Goal: Task Accomplishment & Management: Manage account settings

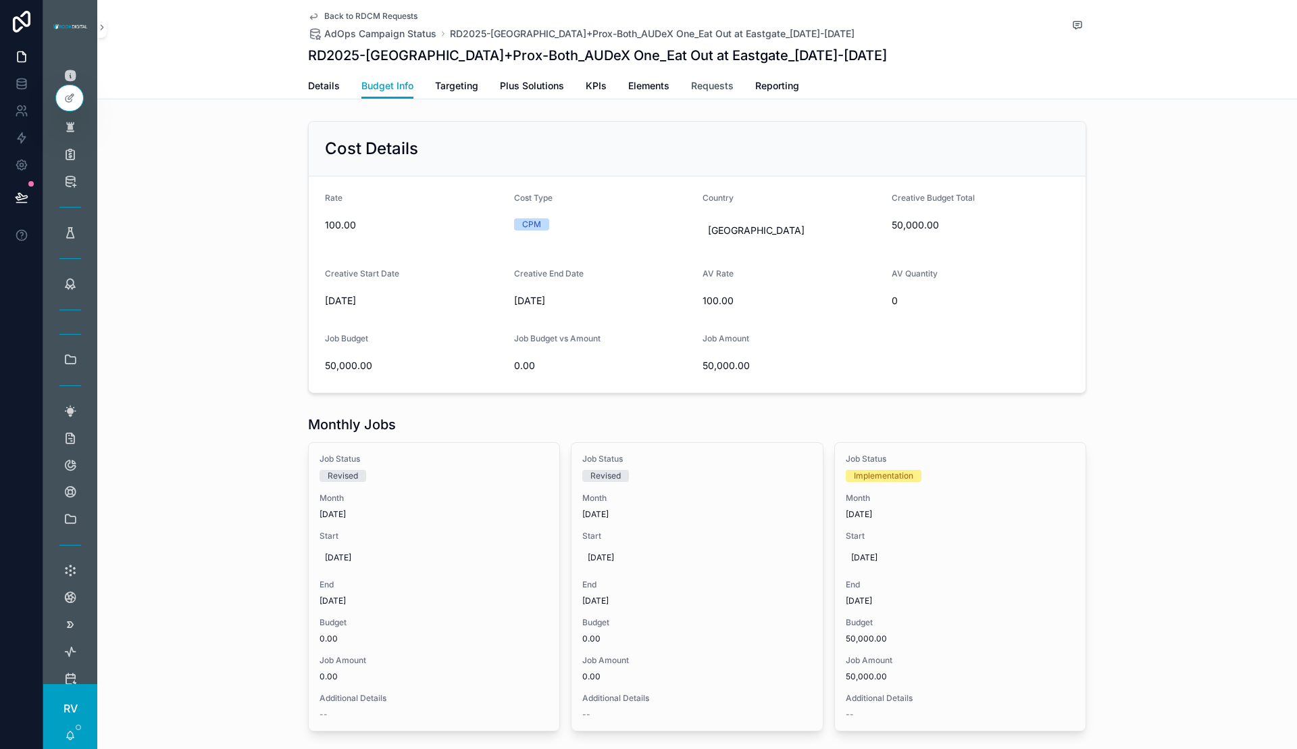
scroll to position [96, 0]
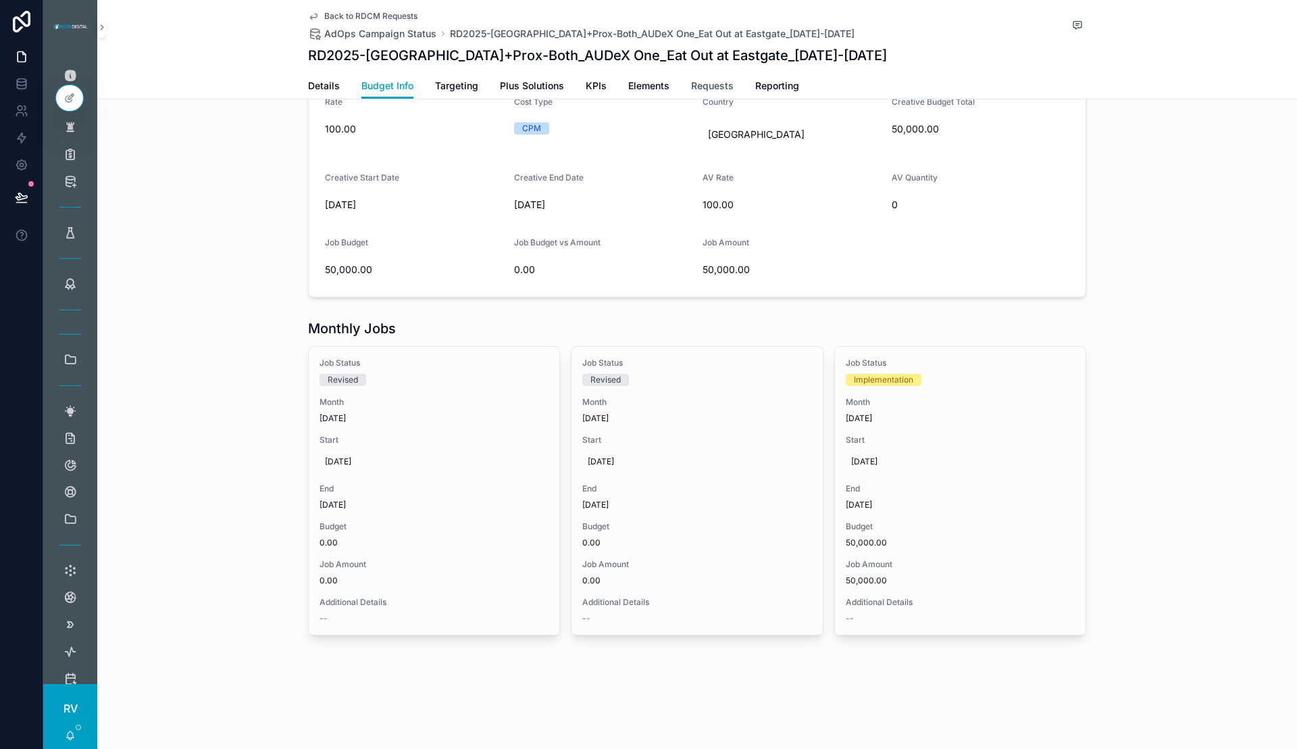
click at [707, 87] on span "Requests" at bounding box center [712, 86] width 43 height 14
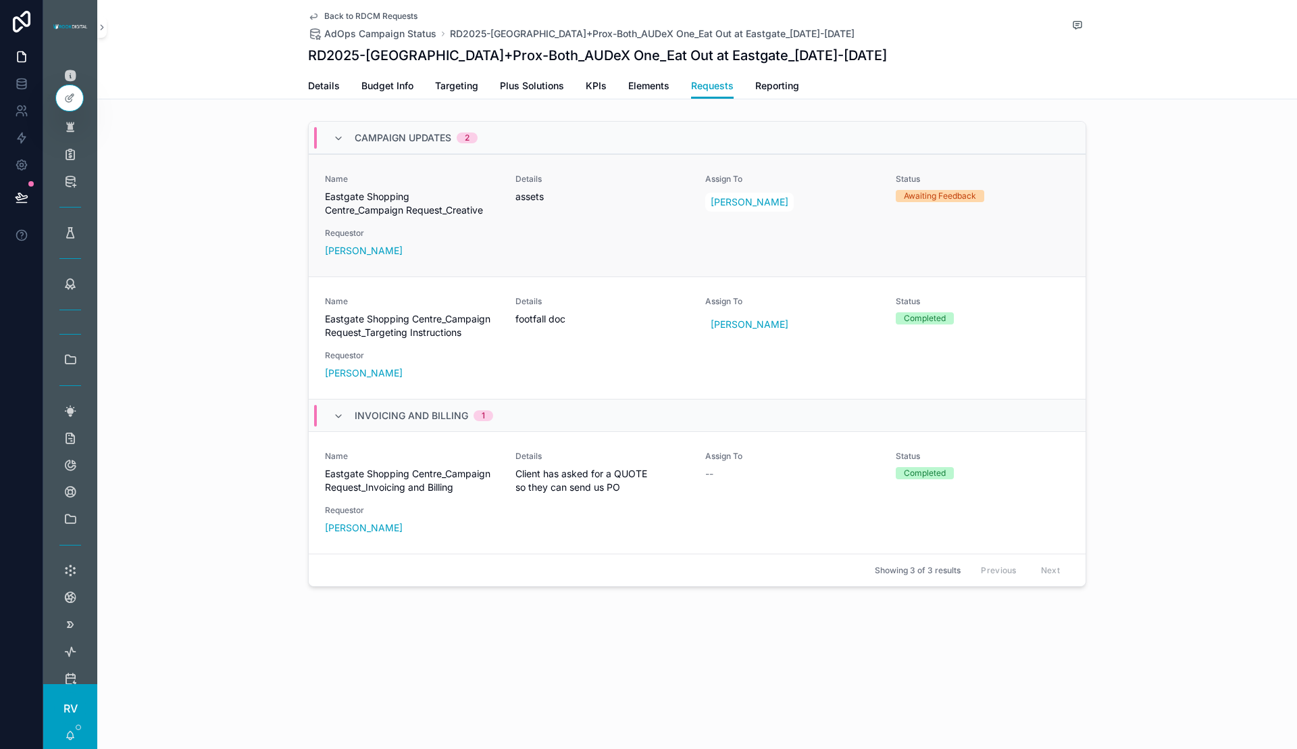
click at [684, 226] on div "Name Eastgate Shopping Centre_Campaign Request_Creative Details assets Assign T…" at bounding box center [697, 216] width 744 height 84
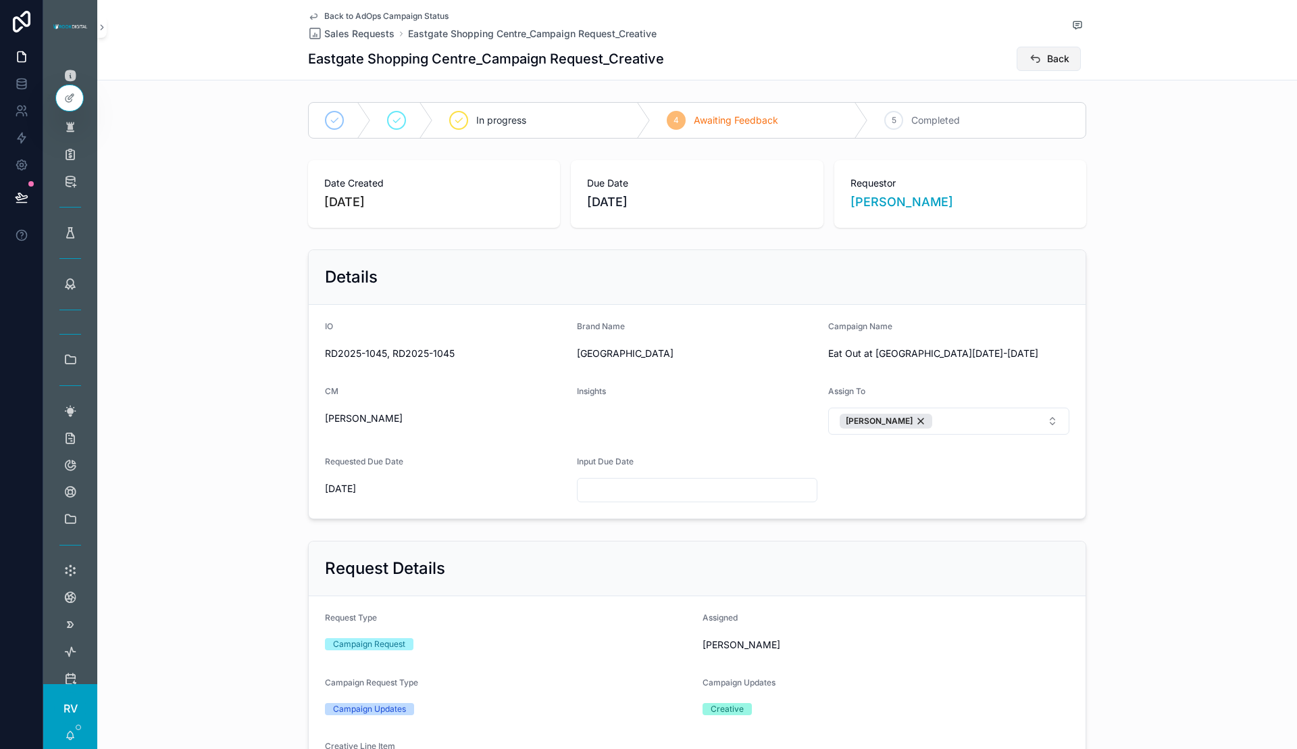
click at [1046, 47] on button "Back" at bounding box center [1049, 59] width 64 height 24
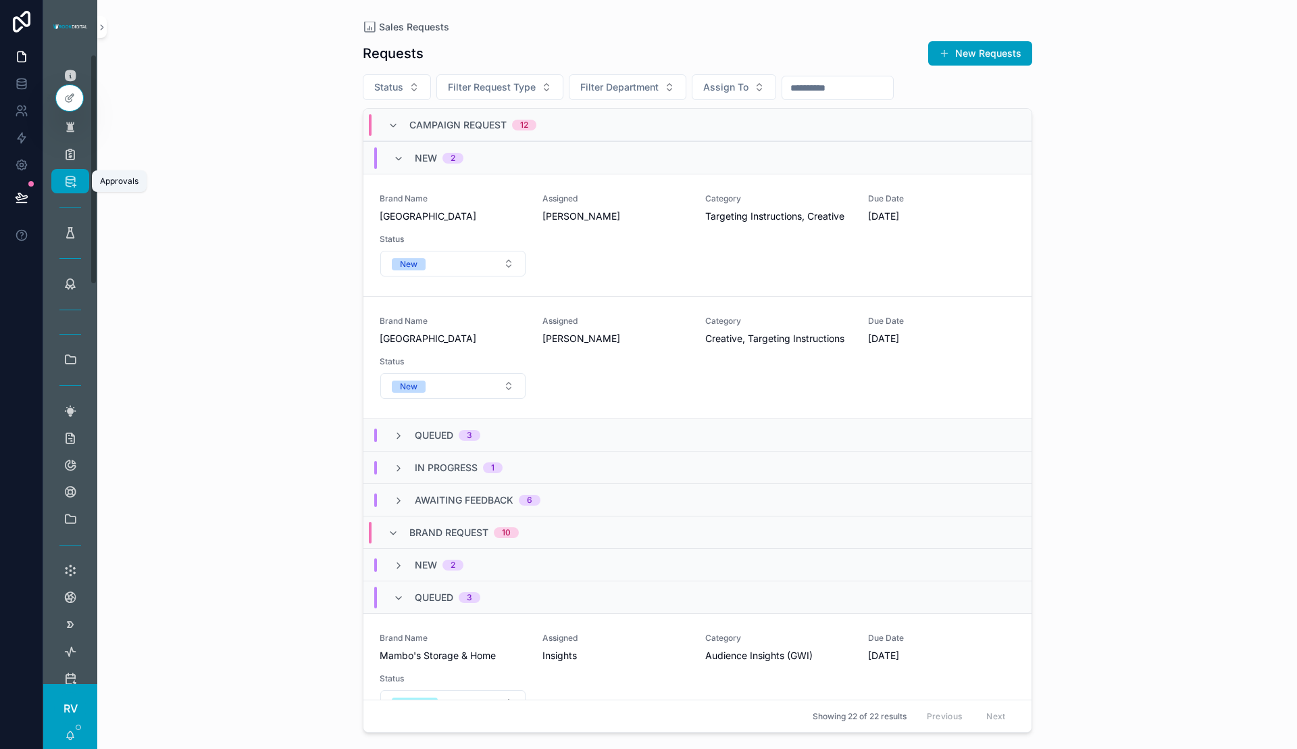
click at [76, 171] on div "Approvals" at bounding box center [70, 181] width 22 height 22
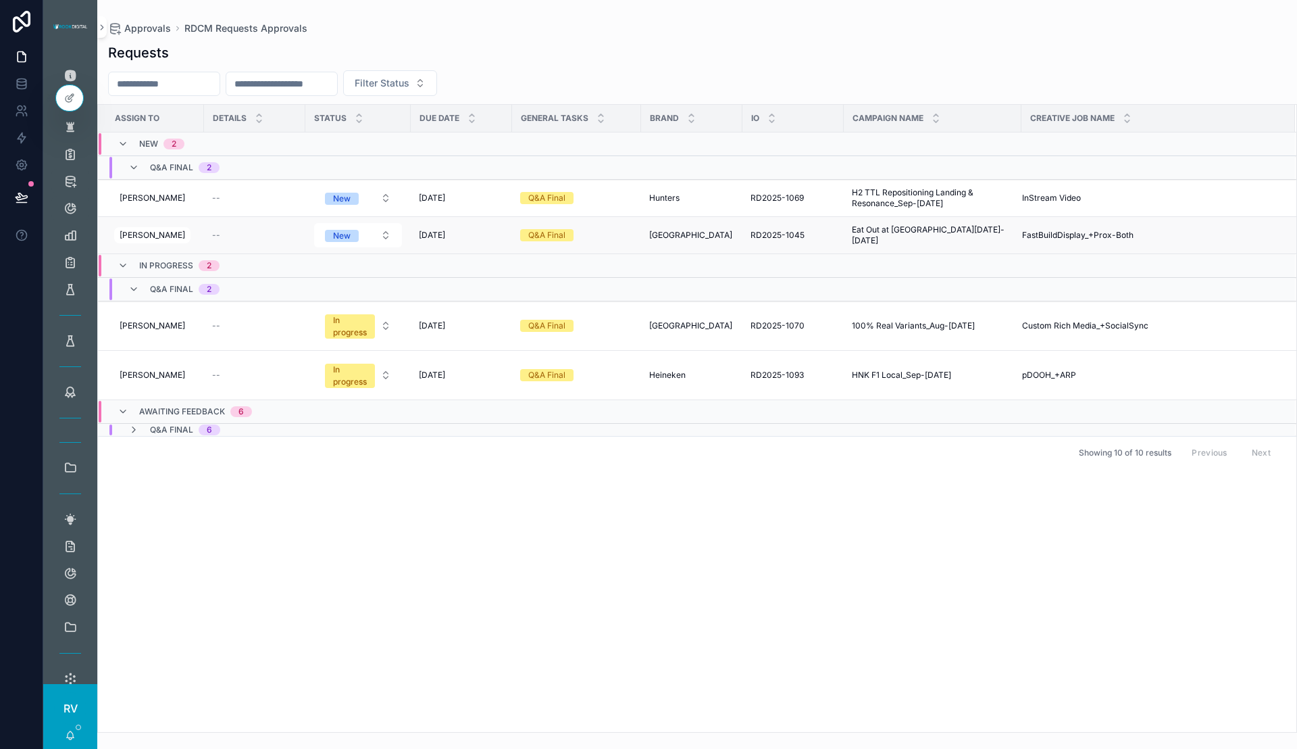
click at [815, 236] on div "RD2025-1045 RD2025-1045" at bounding box center [793, 235] width 85 height 11
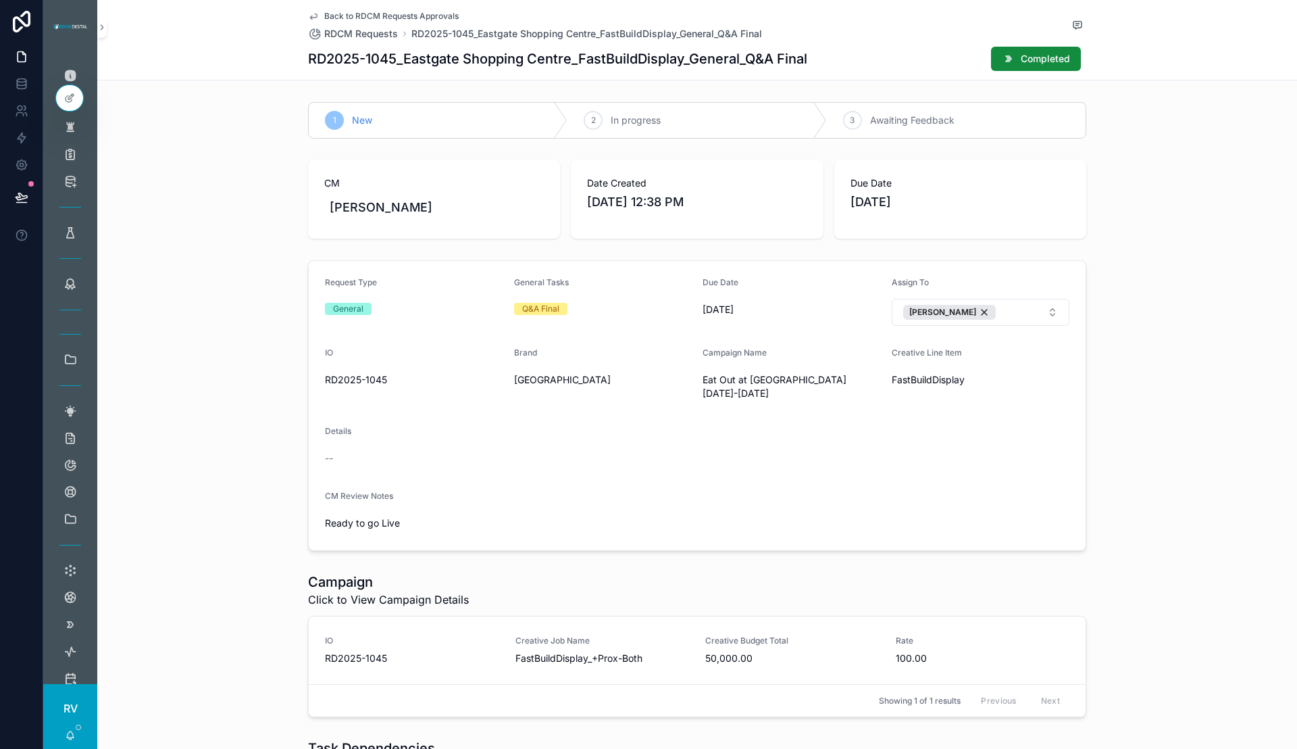
scroll to position [198, 0]
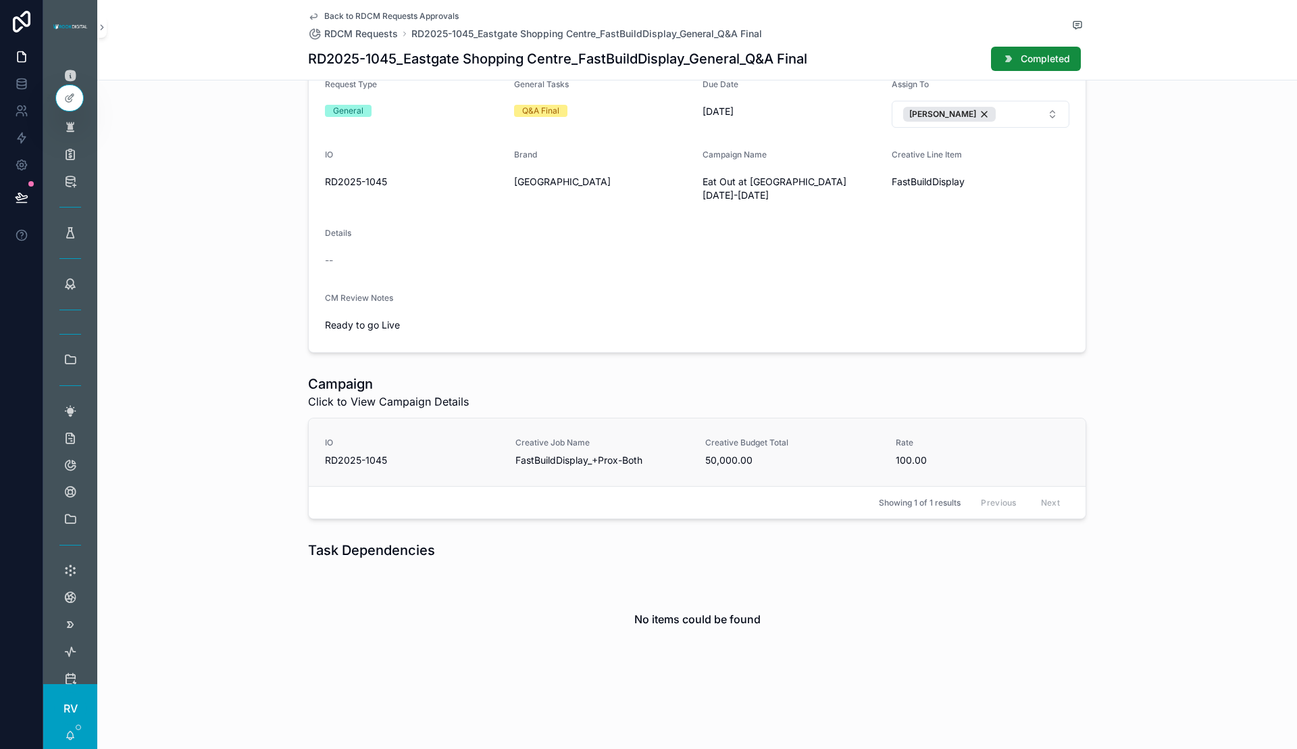
click at [532, 437] on span "Creative Job Name" at bounding box center [602, 442] width 174 height 11
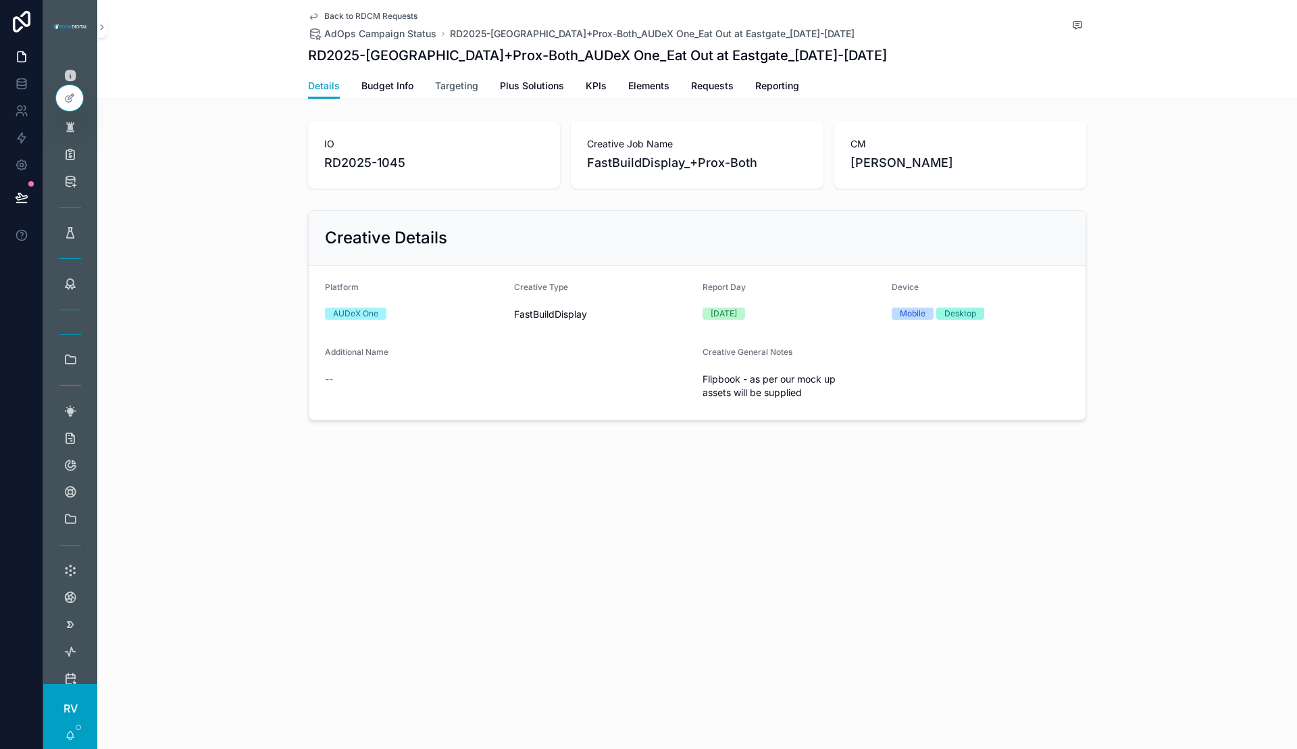
click at [476, 91] on span "Targeting" at bounding box center [456, 86] width 43 height 14
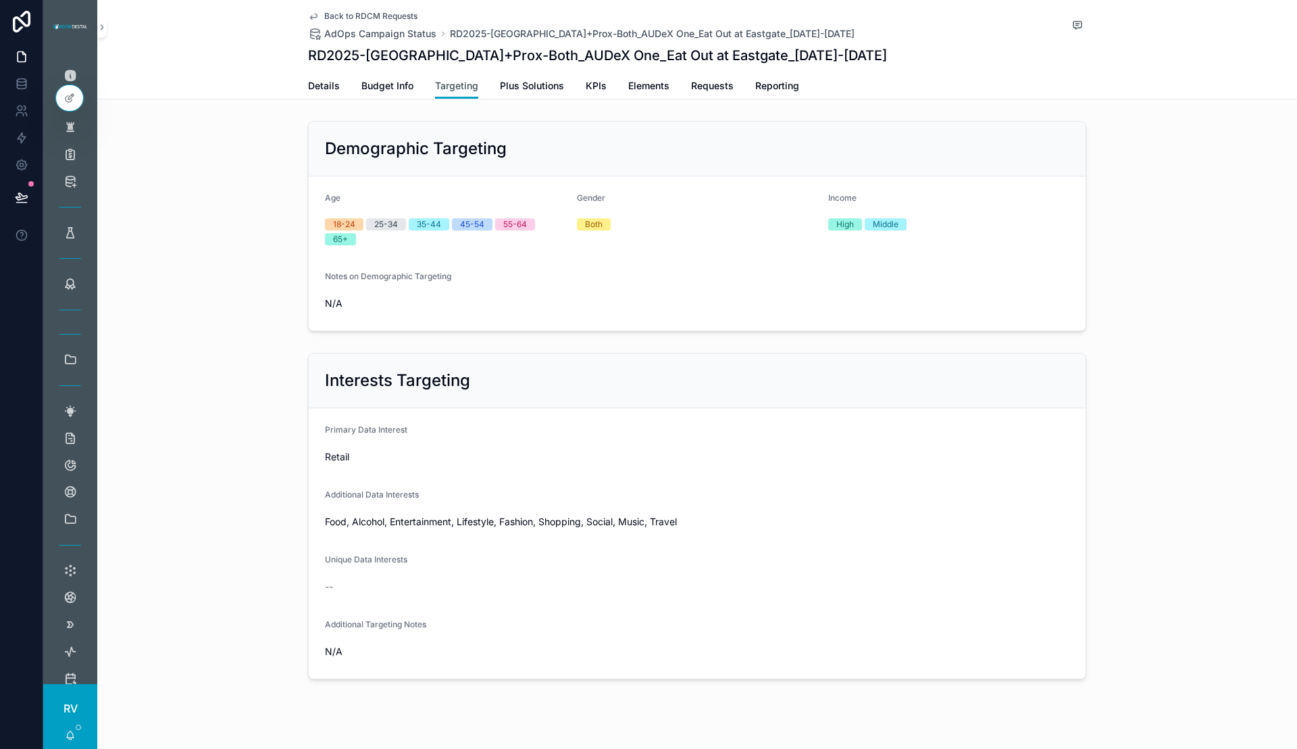
scroll to position [22, 0]
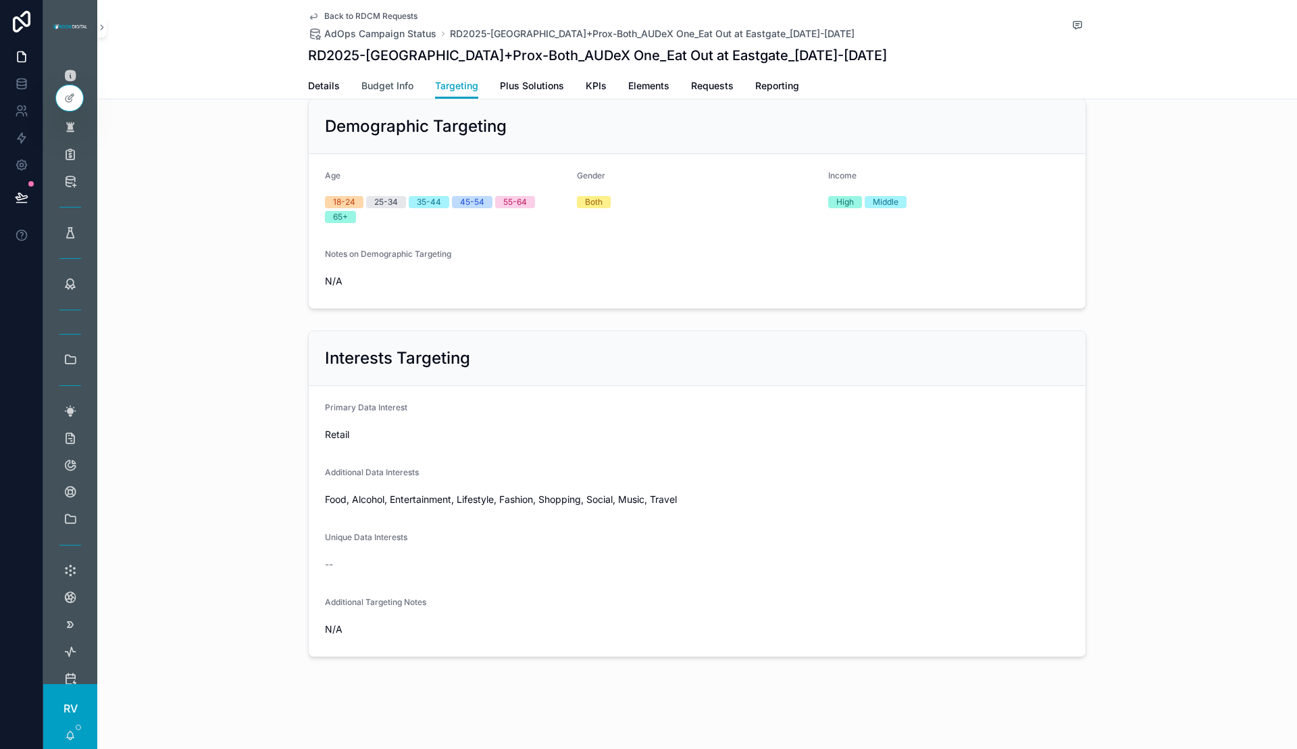
click at [389, 84] on span "Budget Info" at bounding box center [387, 86] width 52 height 14
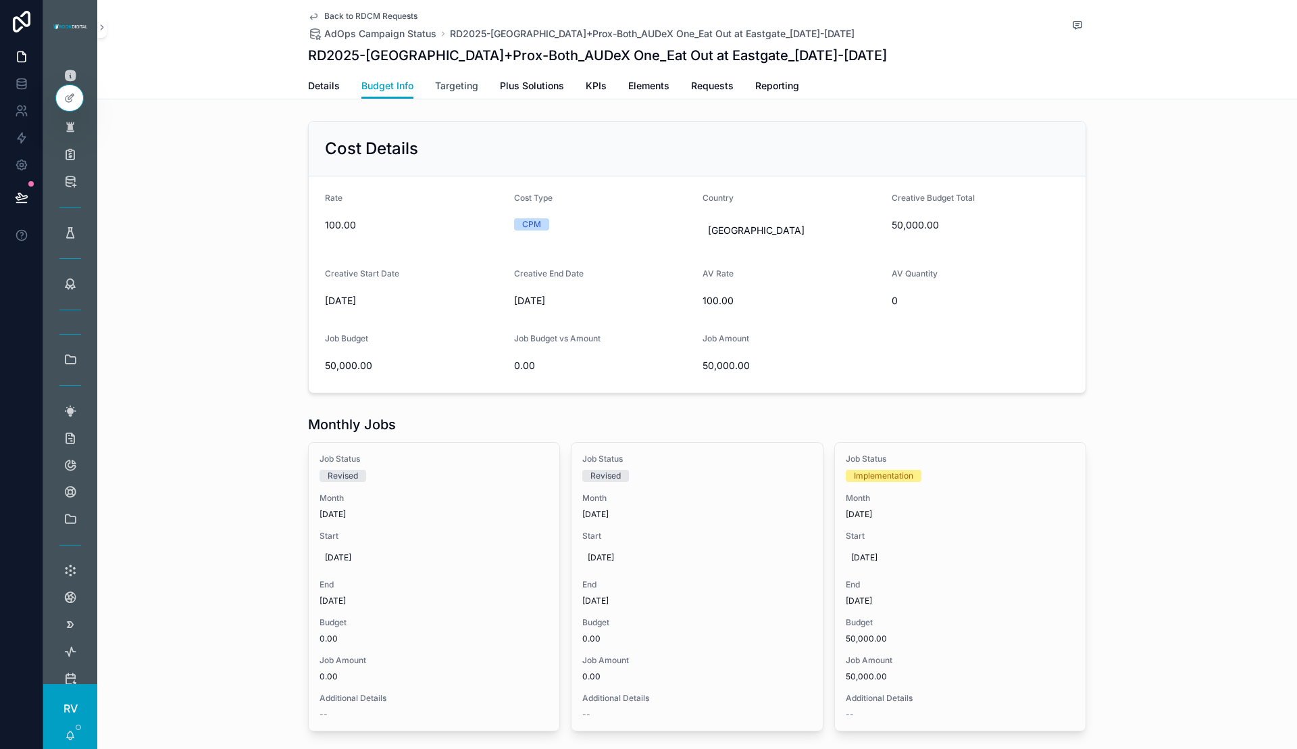
click at [451, 87] on span "Targeting" at bounding box center [456, 86] width 43 height 14
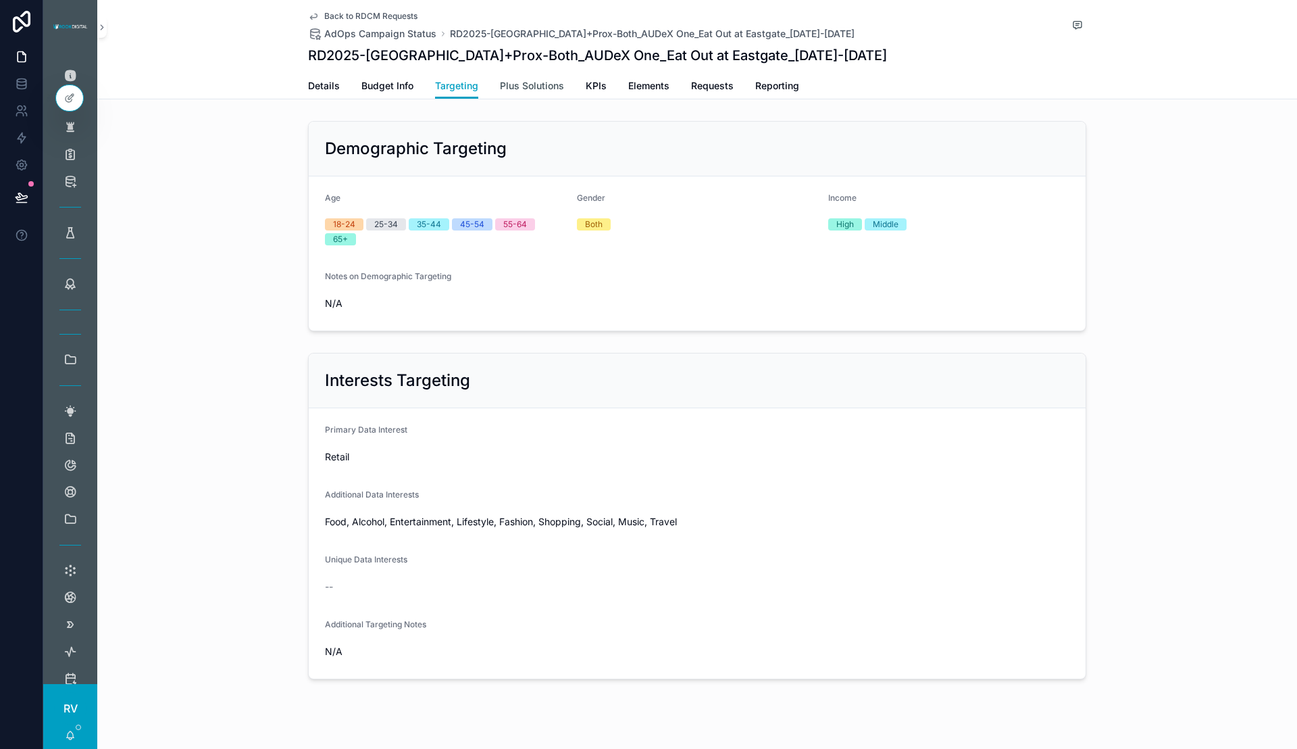
click at [522, 93] on link "Plus Solutions" at bounding box center [532, 87] width 64 height 27
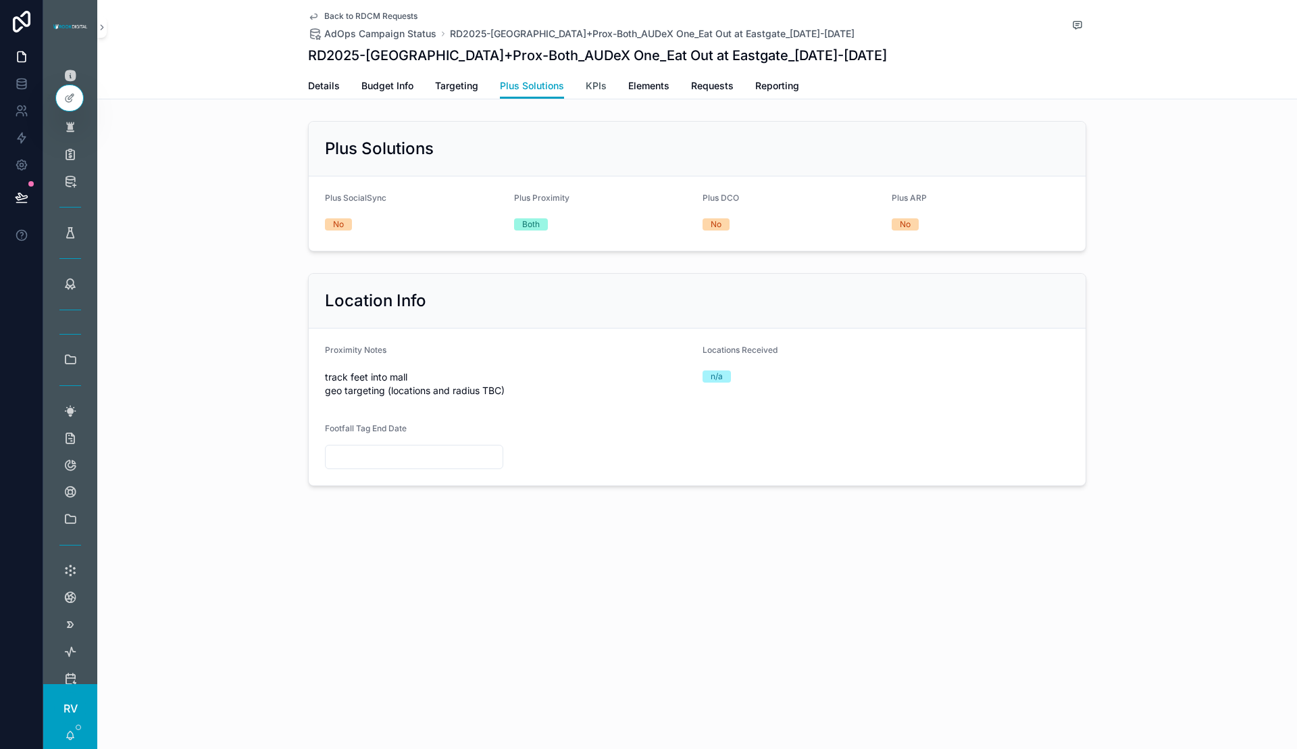
click at [592, 90] on span "KPIs" at bounding box center [596, 86] width 21 height 14
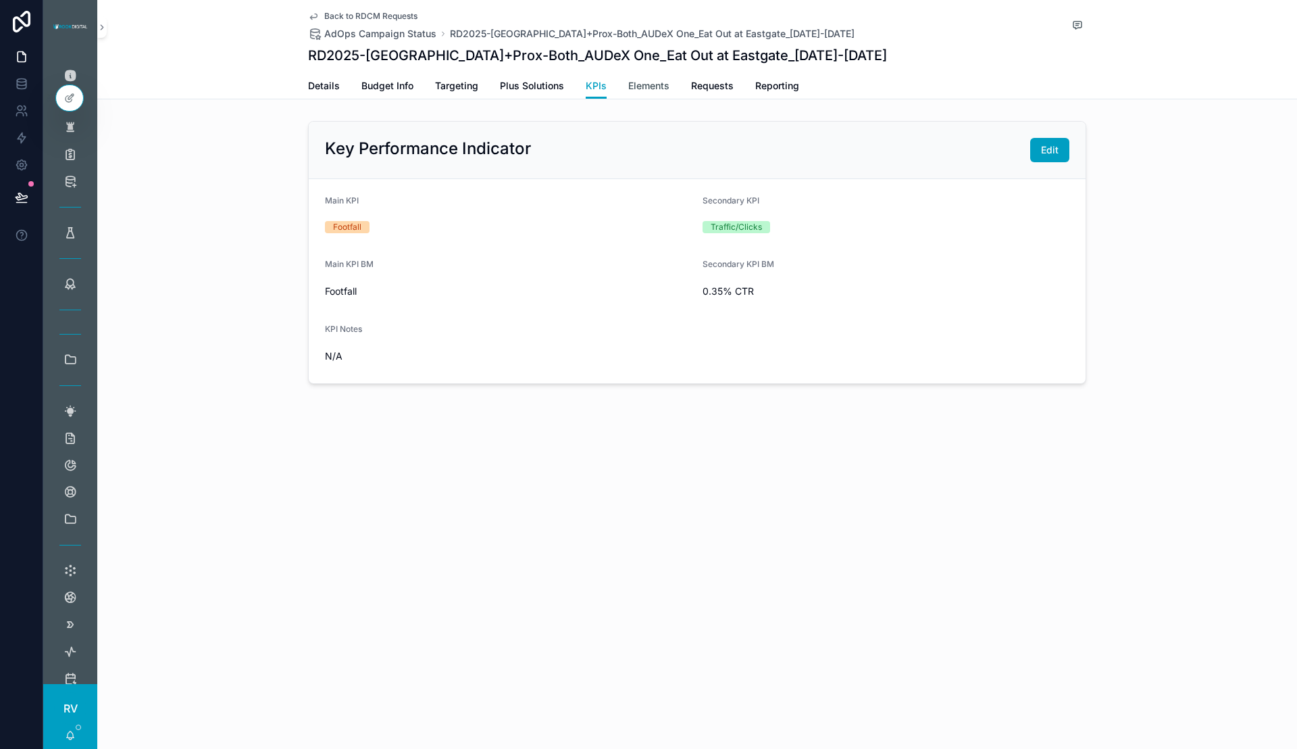
click at [664, 86] on span "Elements" at bounding box center [648, 86] width 41 height 14
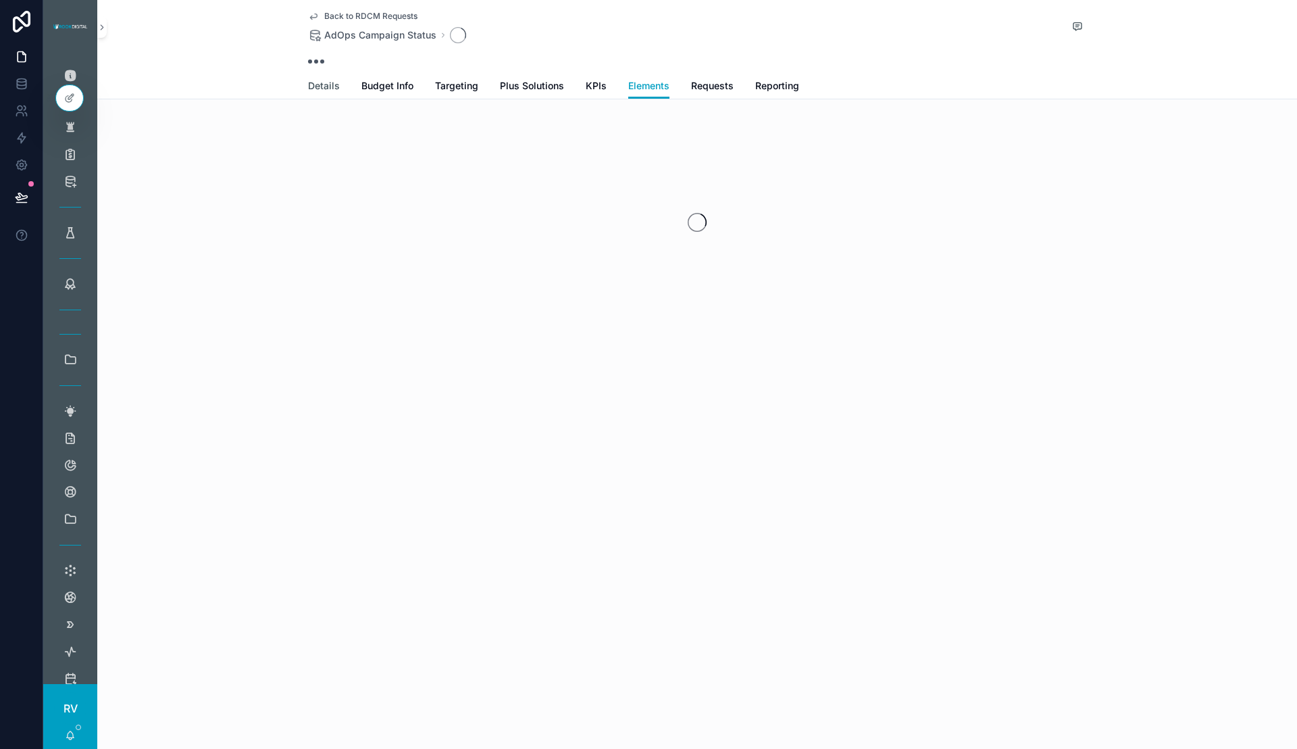
click at [313, 84] on span "Details" at bounding box center [324, 86] width 32 height 14
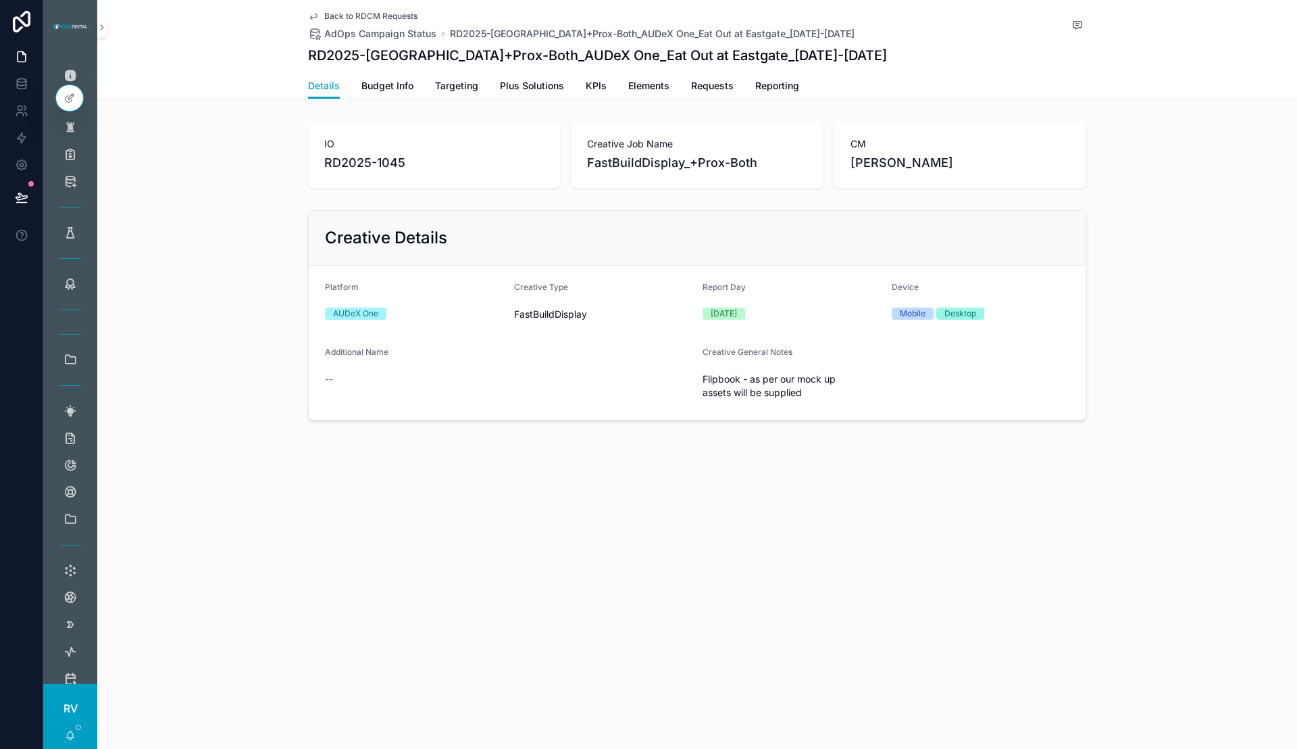
click at [353, 13] on span "Back to RDCM Requests" at bounding box center [370, 16] width 93 height 11
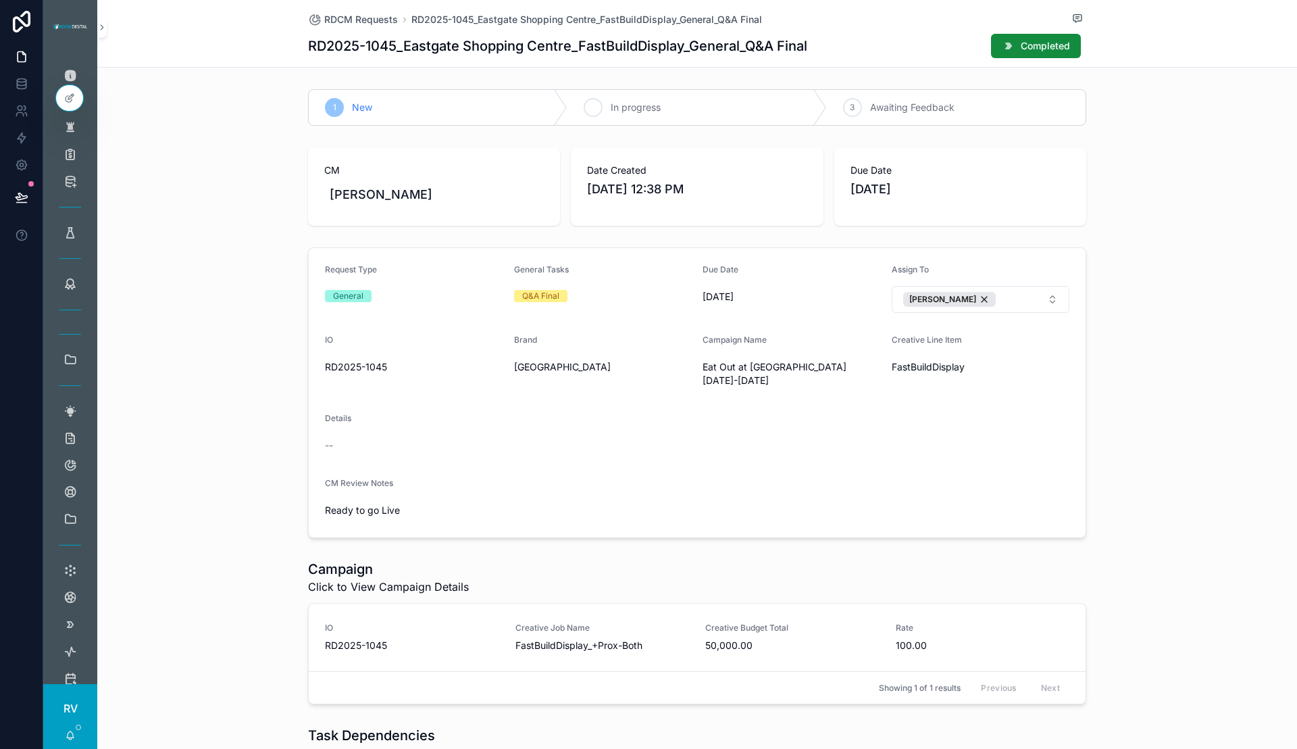
click at [611, 103] on span "In progress" at bounding box center [636, 108] width 50 height 14
click at [367, 16] on span "RDCM Requests" at bounding box center [361, 20] width 74 height 14
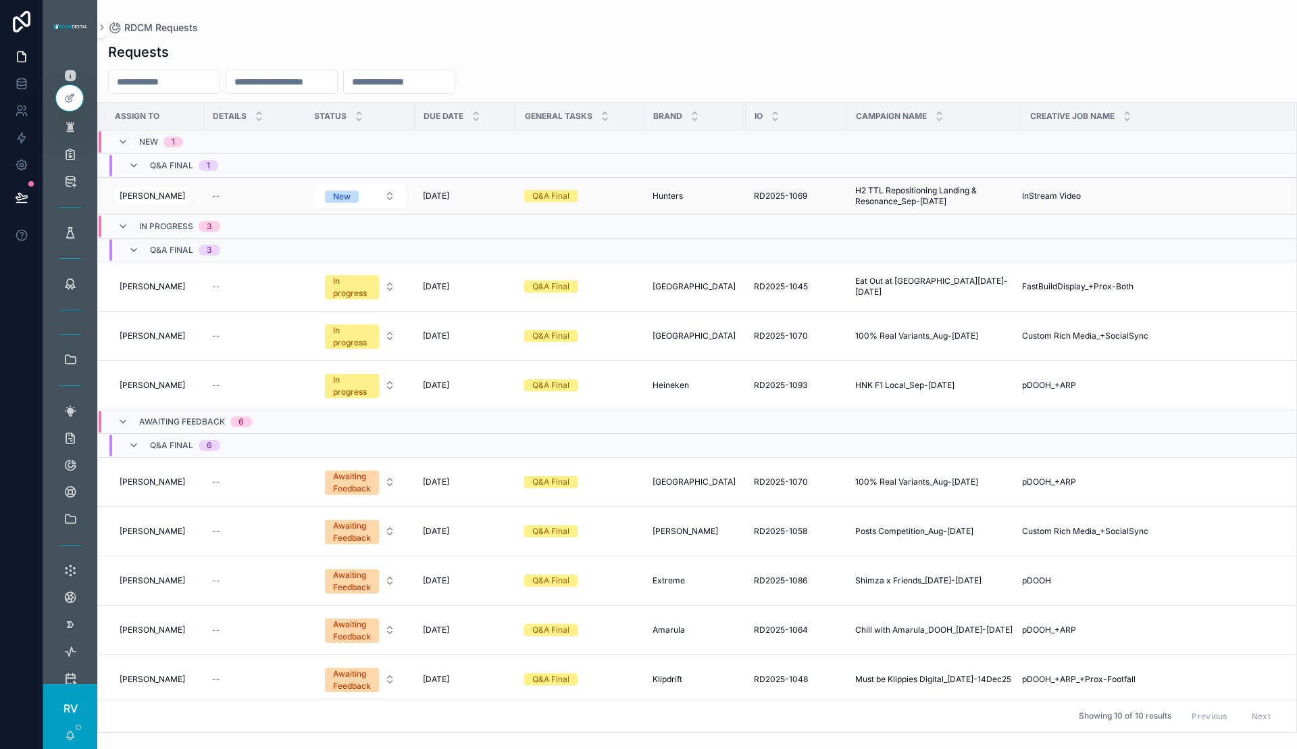
click at [919, 195] on span "H2 TTL Repositioning Landing & Resonance_Sep-[DATE]" at bounding box center [934, 196] width 158 height 22
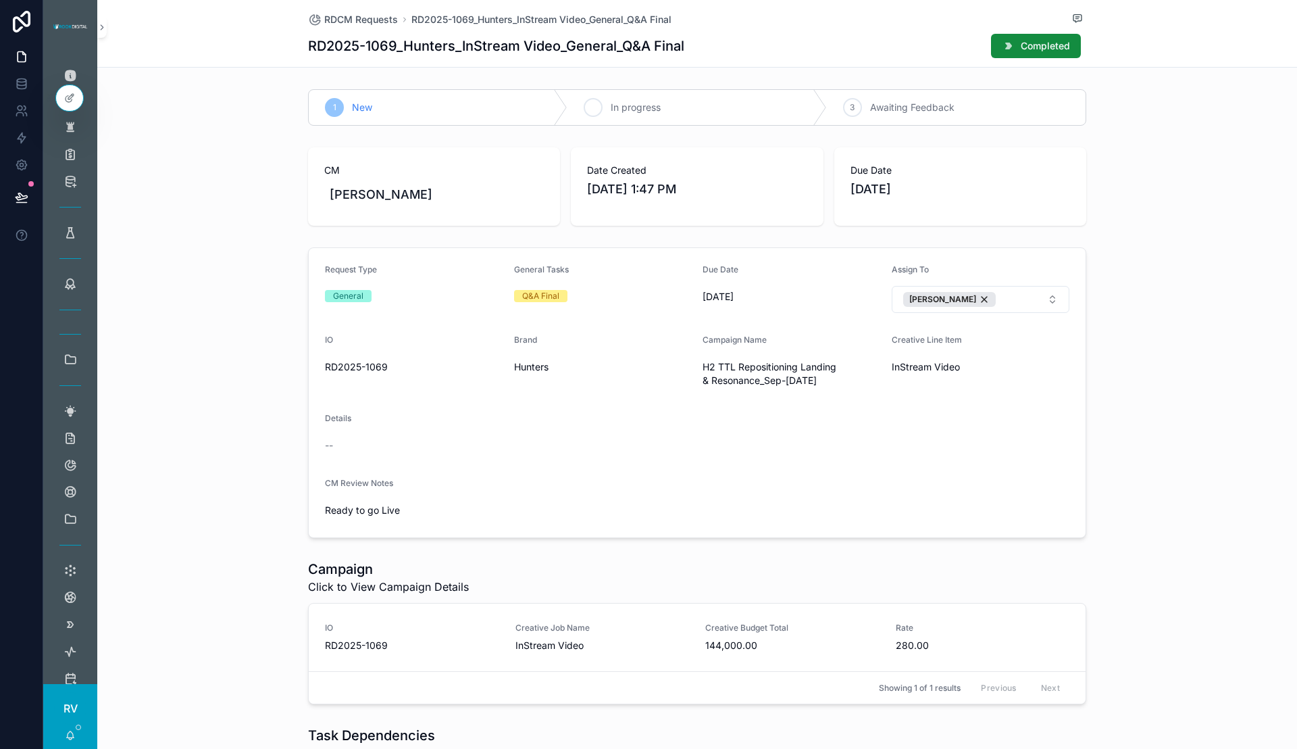
click at [636, 114] on div "2 In progress" at bounding box center [696, 107] width 259 height 35
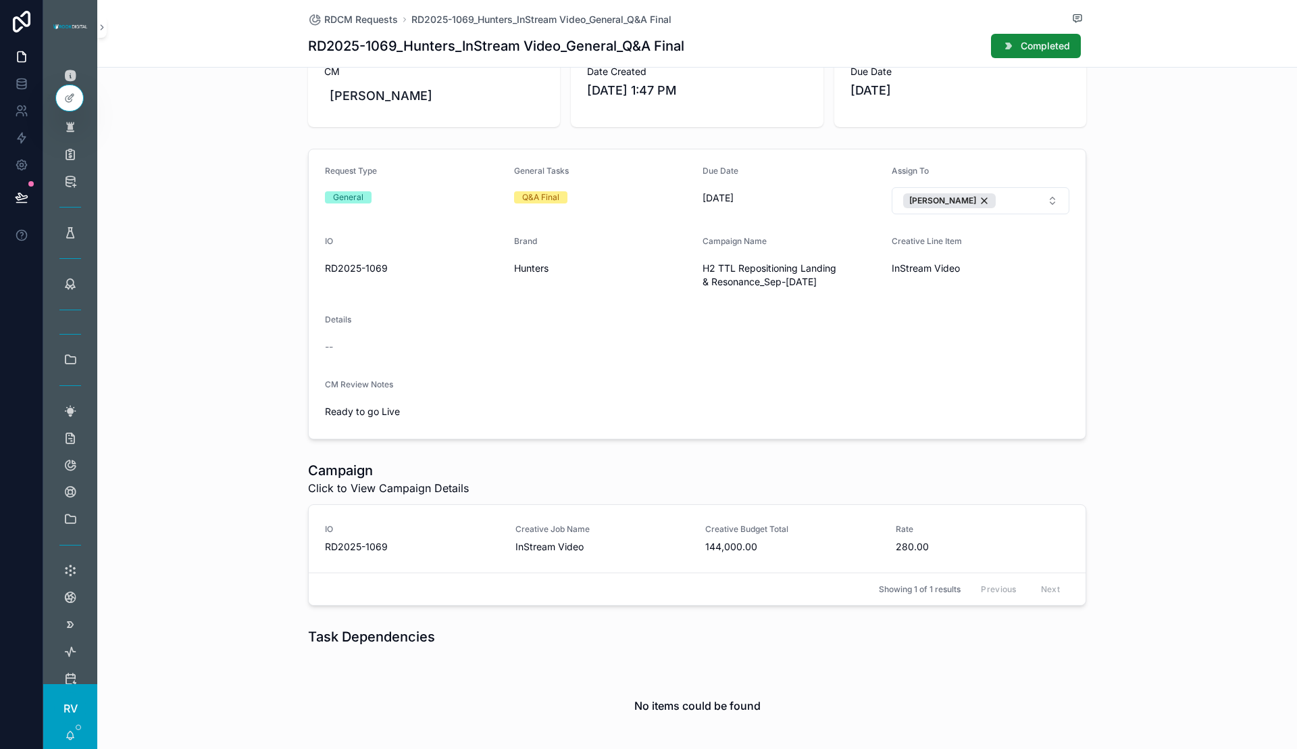
click at [592, 537] on div "Creative Job Name InStream Video" at bounding box center [602, 539] width 174 height 30
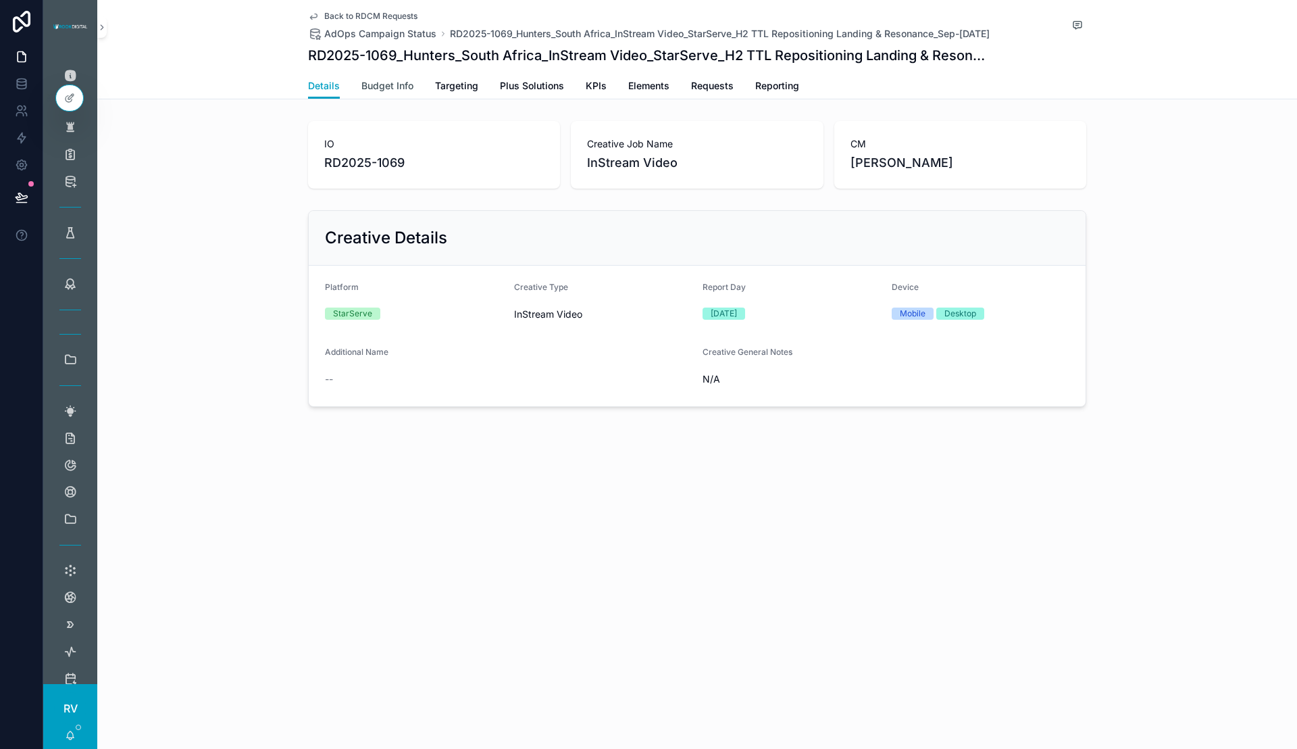
click at [386, 88] on span "Budget Info" at bounding box center [387, 86] width 52 height 14
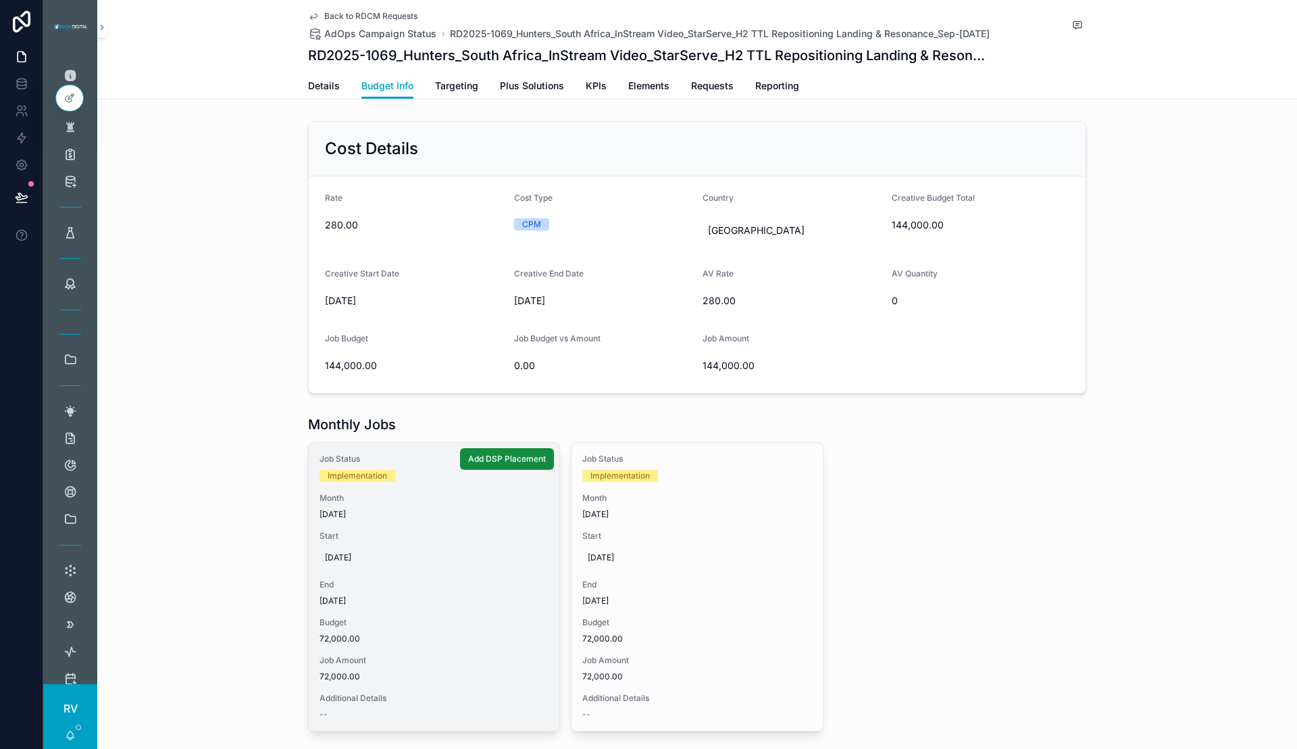
click at [332, 559] on span "[DATE]" at bounding box center [434, 557] width 218 height 11
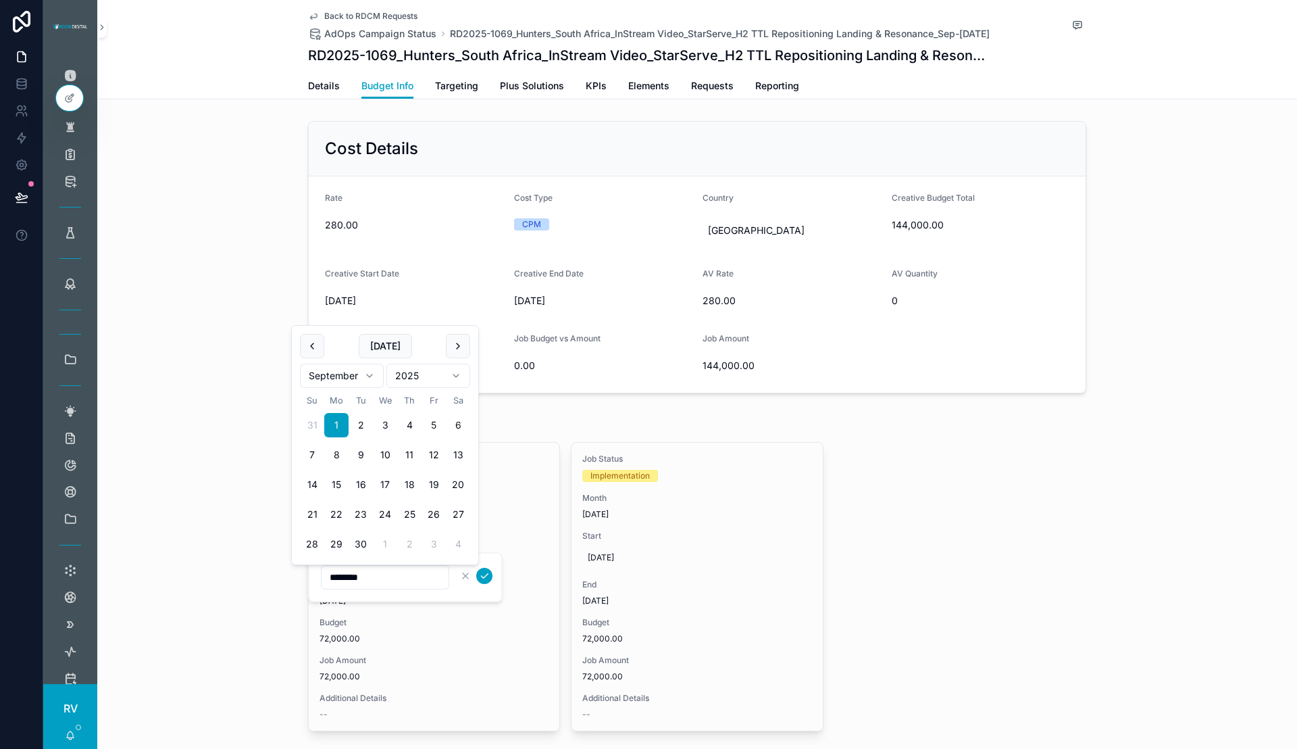
click at [456, 421] on button "6" at bounding box center [458, 425] width 24 height 24
type input "********"
click at [484, 572] on icon "scrollable content" at bounding box center [484, 575] width 11 height 11
